Goal: Task Accomplishment & Management: Manage account settings

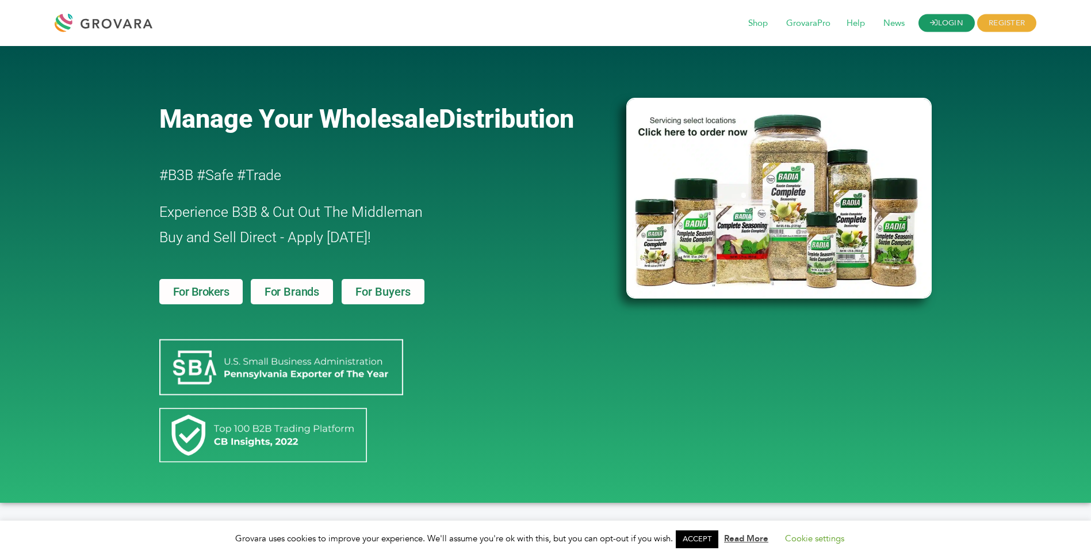
click at [950, 24] on link "LOGIN" at bounding box center [946, 23] width 56 height 18
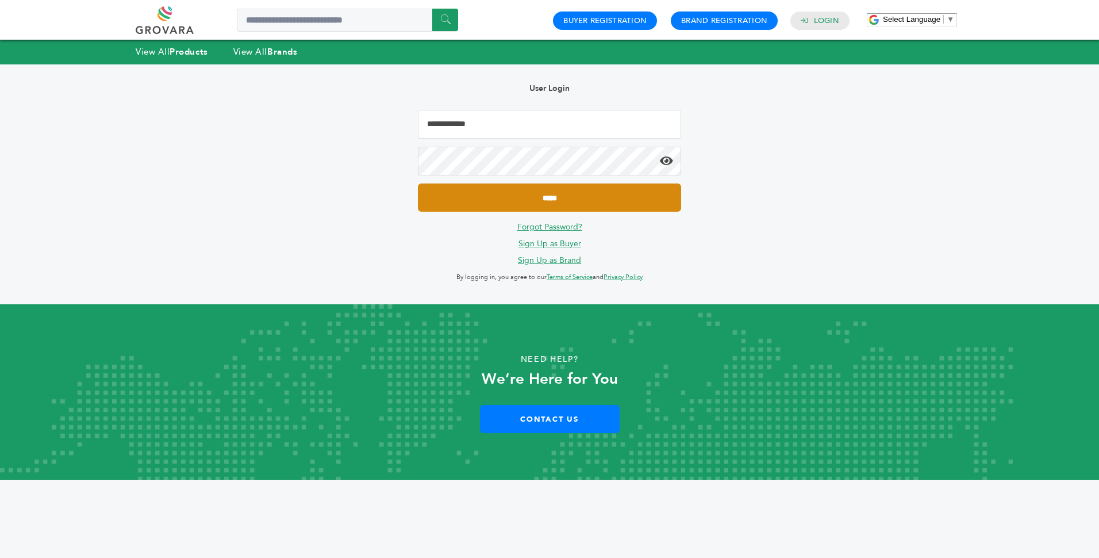
type input "**********"
click at [572, 206] on input "*****" at bounding box center [549, 197] width 263 height 28
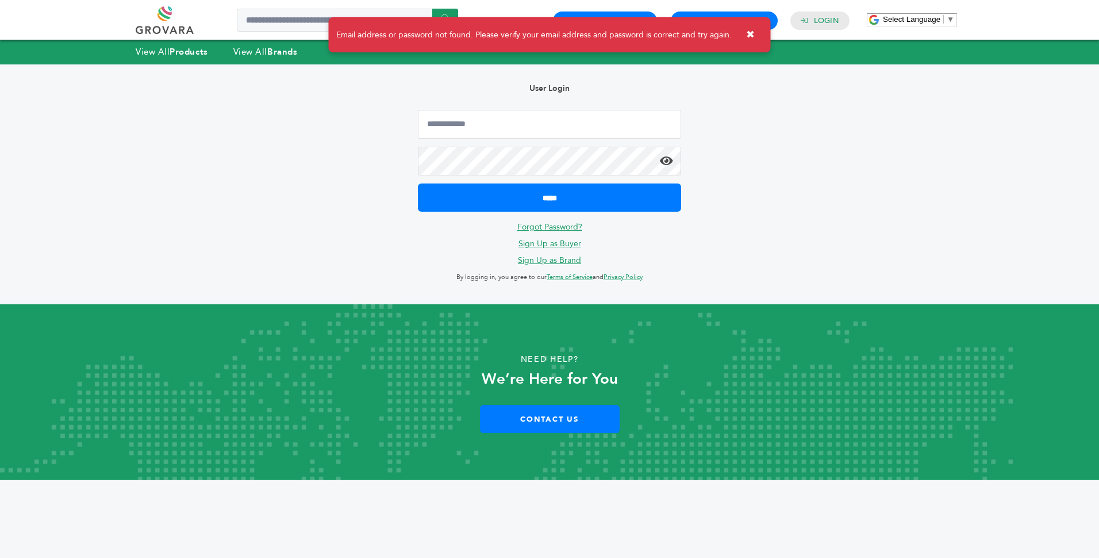
type input "**********"
